Goal: Navigation & Orientation: Find specific page/section

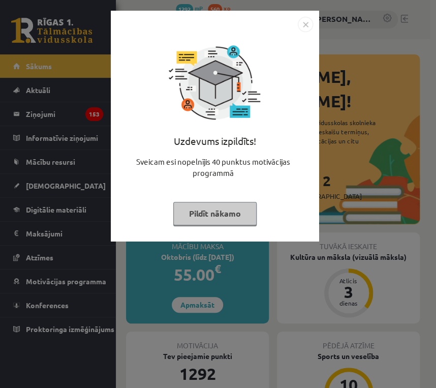
click at [305, 26] on img "Close" at bounding box center [305, 24] width 15 height 15
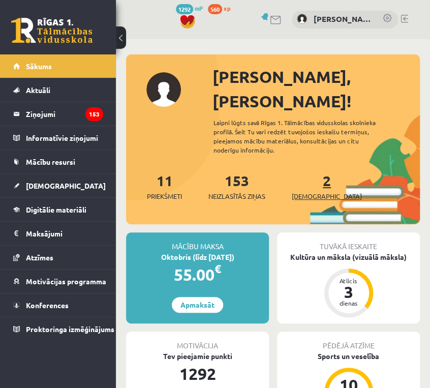
click at [312, 171] on link "2 Ieskaites" at bounding box center [327, 186] width 70 height 30
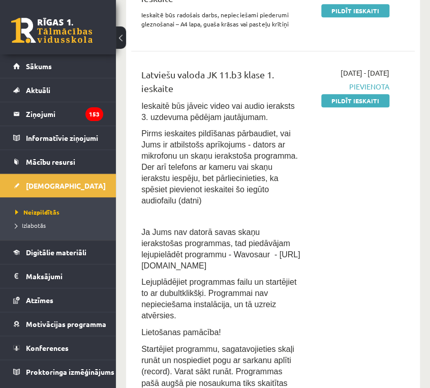
scroll to position [81, 0]
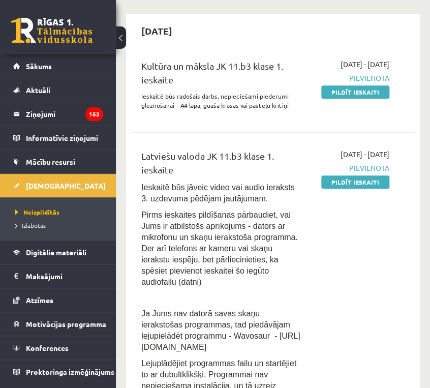
click at [35, 38] on link at bounding box center [51, 30] width 81 height 25
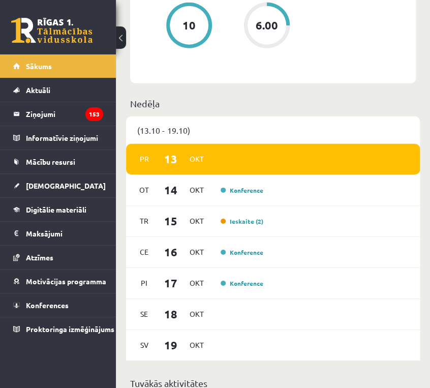
scroll to position [610, 0]
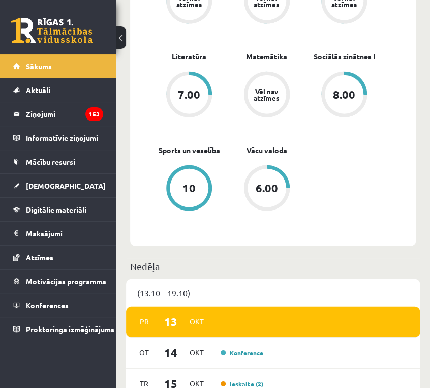
click at [59, 38] on link at bounding box center [51, 30] width 81 height 25
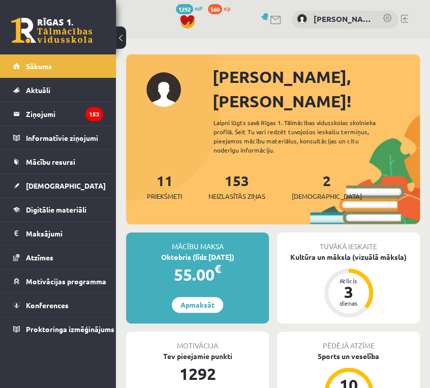
scroll to position [163, 0]
